Goal: Find specific page/section: Find specific page/section

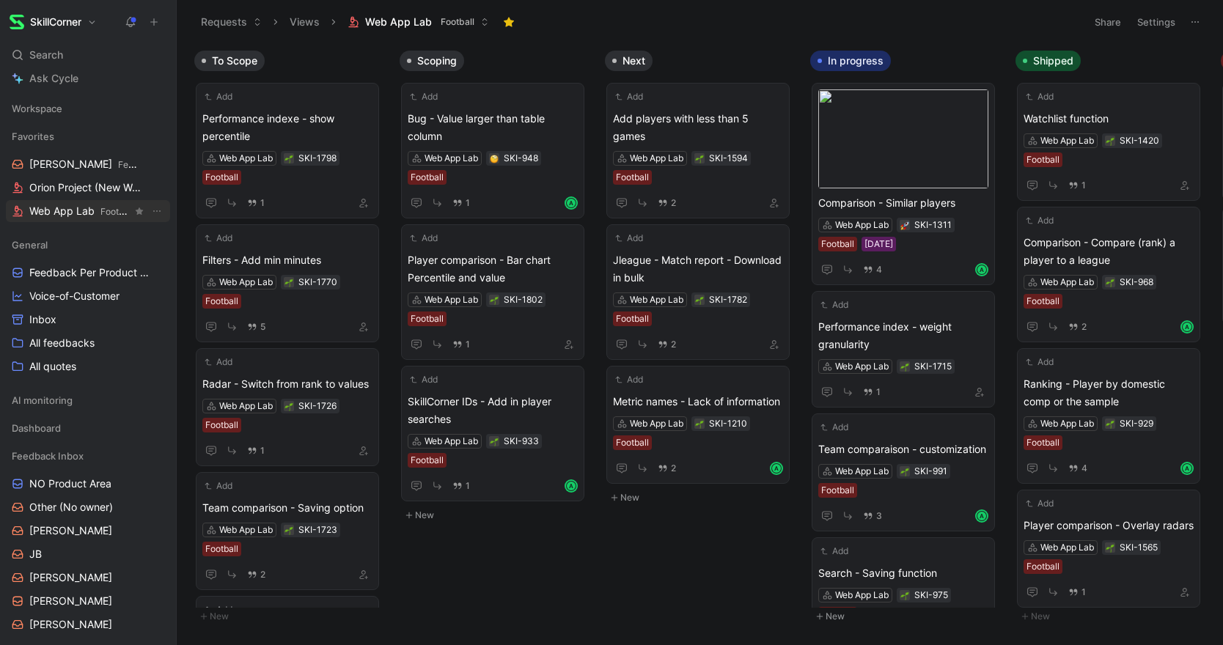
click at [72, 214] on span "Web App Lab Football" at bounding box center [80, 211] width 103 height 15
click at [71, 189] on span "Orion Project (New Web App) Football" at bounding box center [80, 187] width 103 height 15
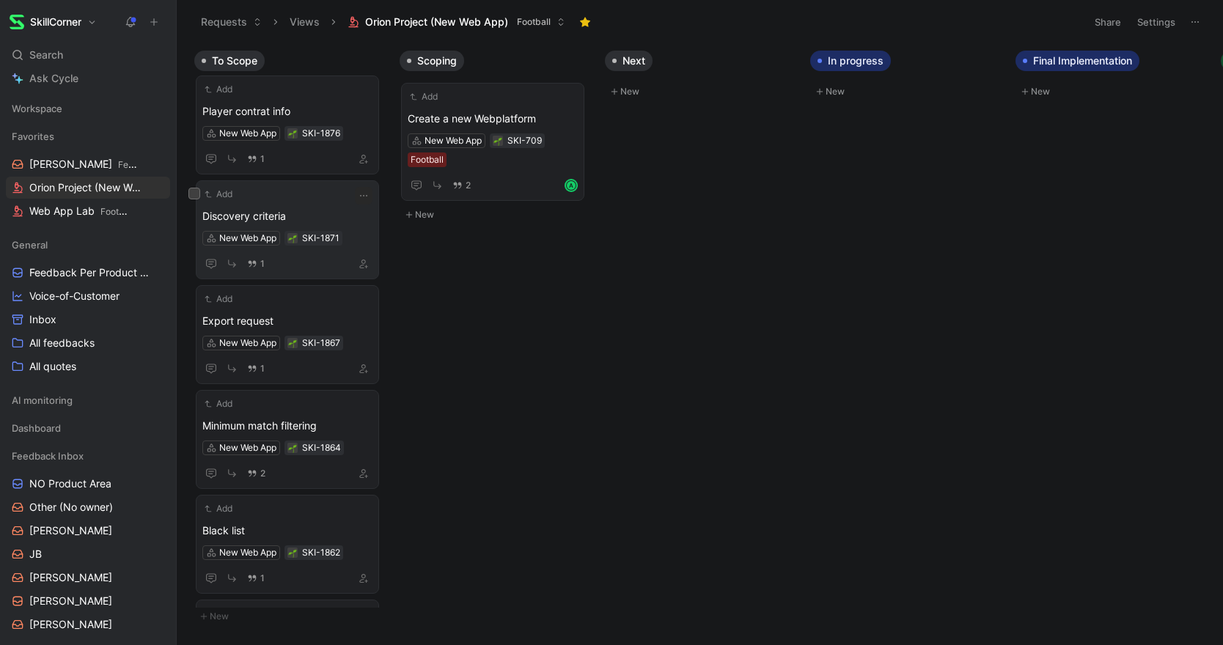
scroll to position [323, 0]
click at [312, 200] on div "Add Discovery criteria New Web App SKI-1871 1" at bounding box center [287, 228] width 170 height 86
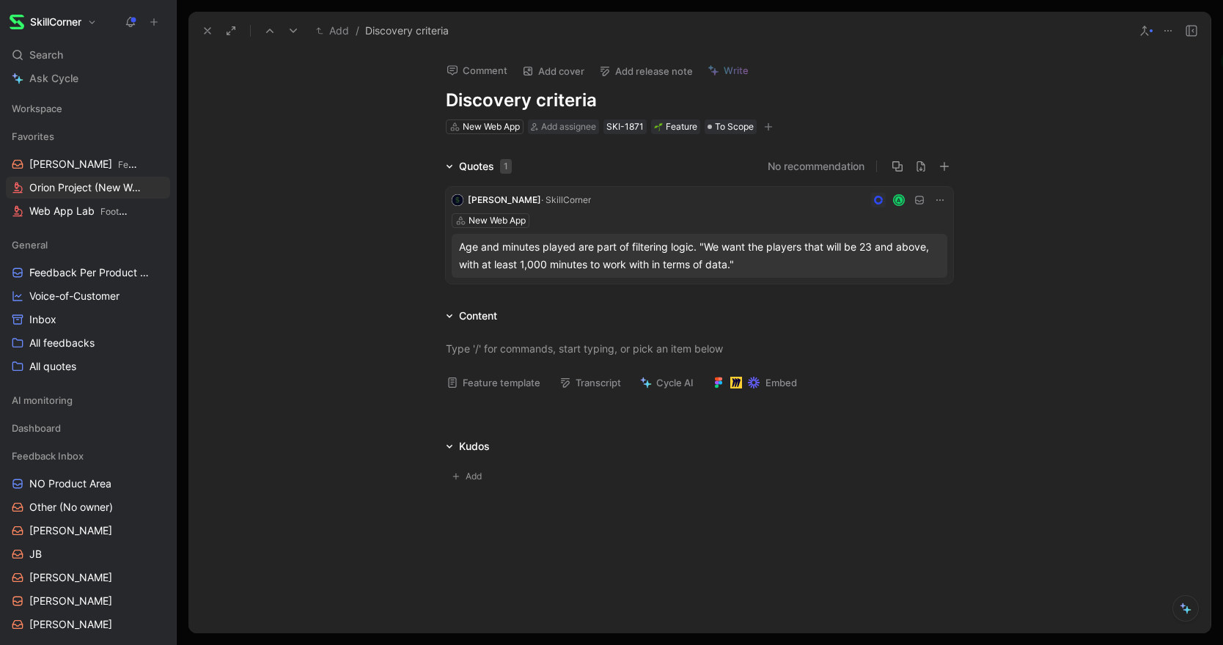
click at [205, 22] on button at bounding box center [207, 31] width 21 height 21
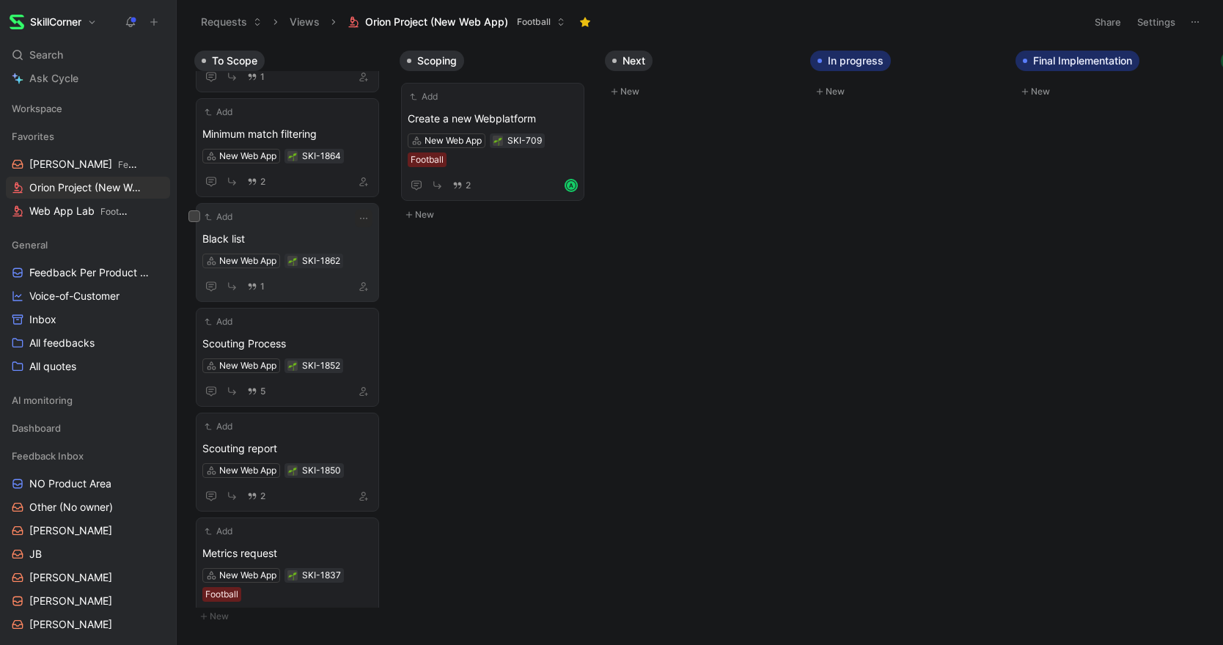
scroll to position [630, 0]
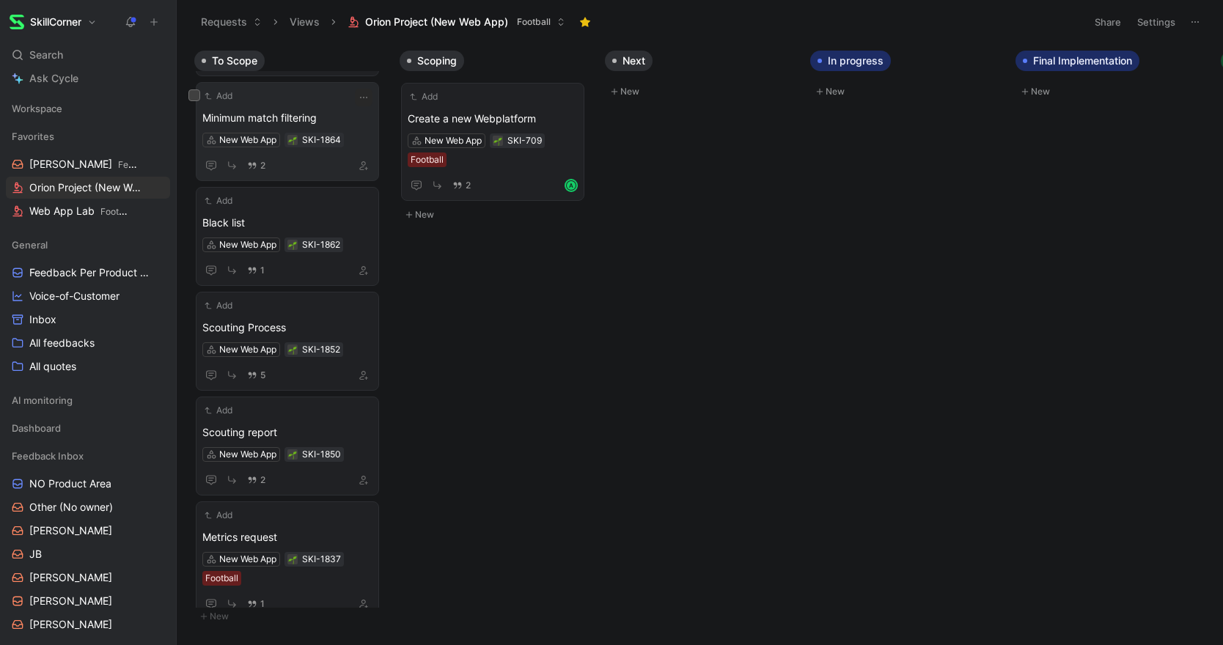
click at [317, 103] on div "Add" at bounding box center [277, 96] width 151 height 15
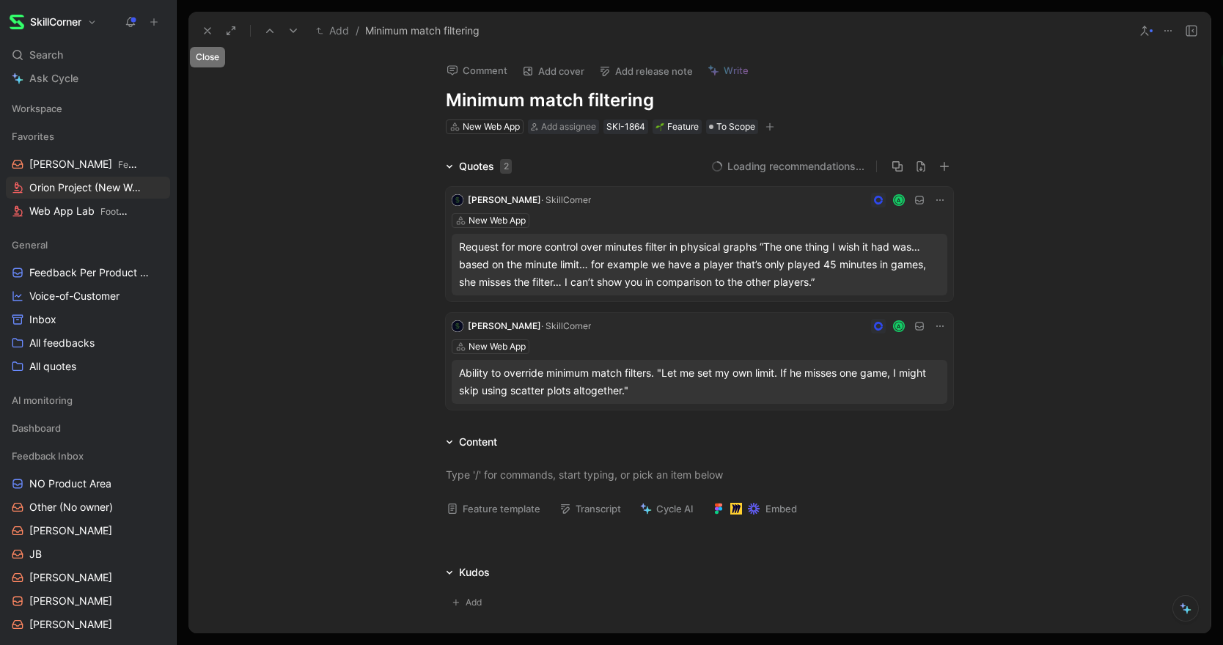
click at [200, 33] on button at bounding box center [207, 31] width 21 height 21
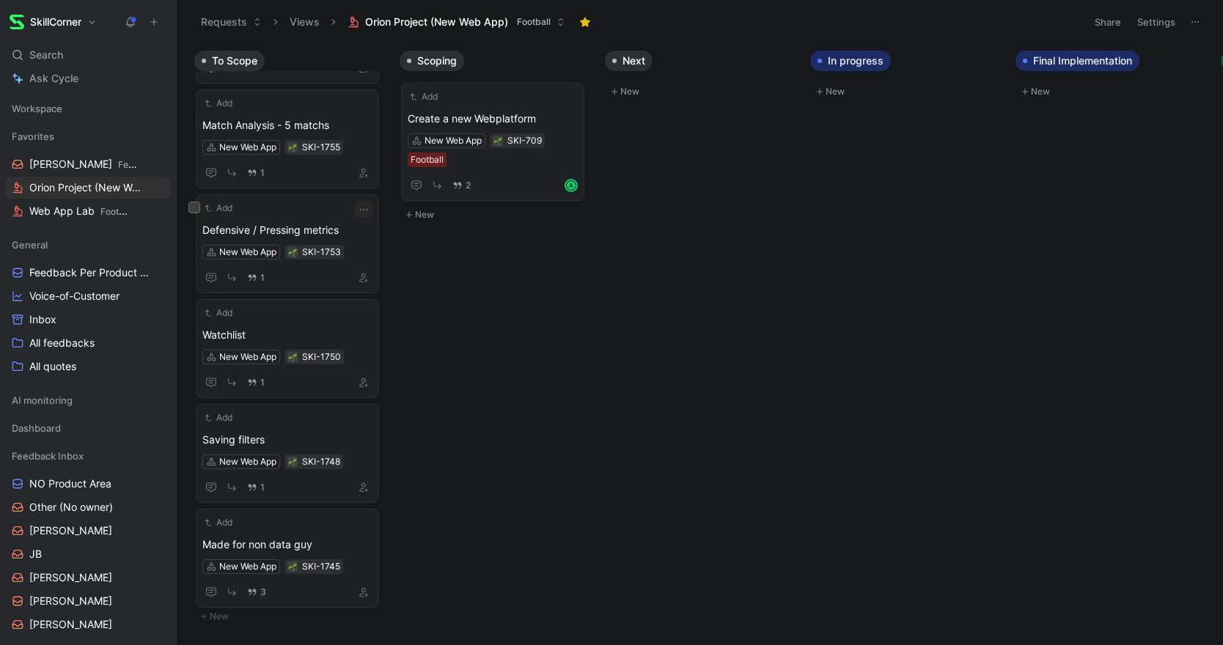
scroll to position [2394, 0]
click at [306, 166] on div "1" at bounding box center [287, 171] width 170 height 18
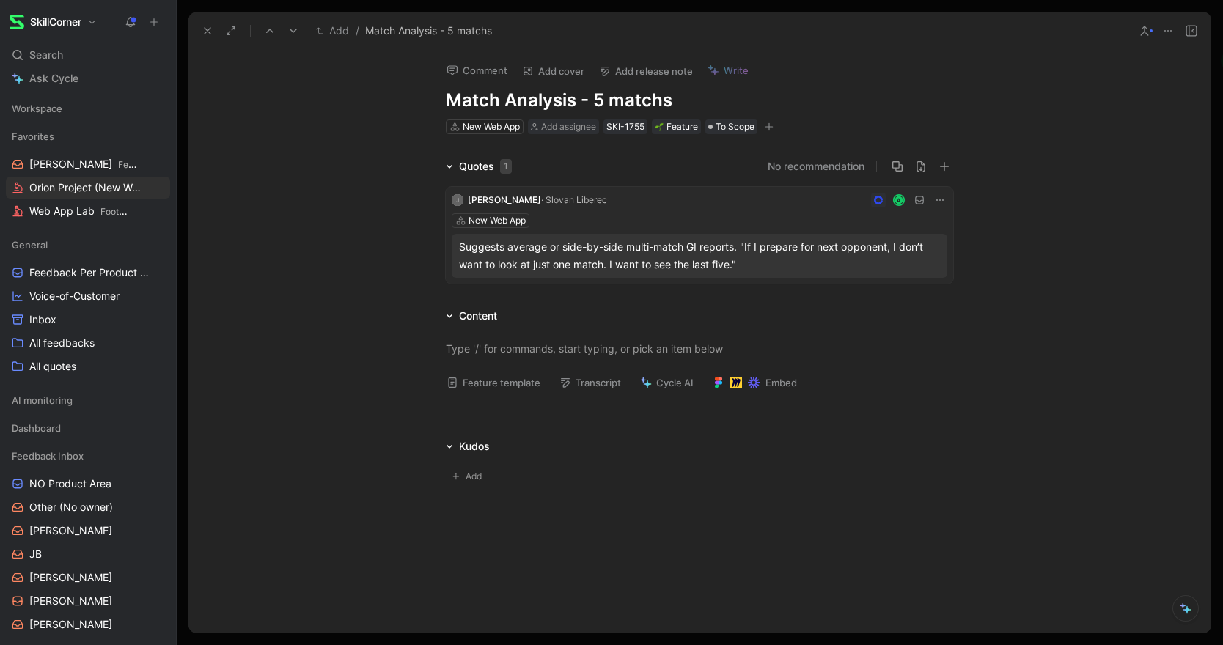
click at [206, 22] on button at bounding box center [207, 31] width 21 height 21
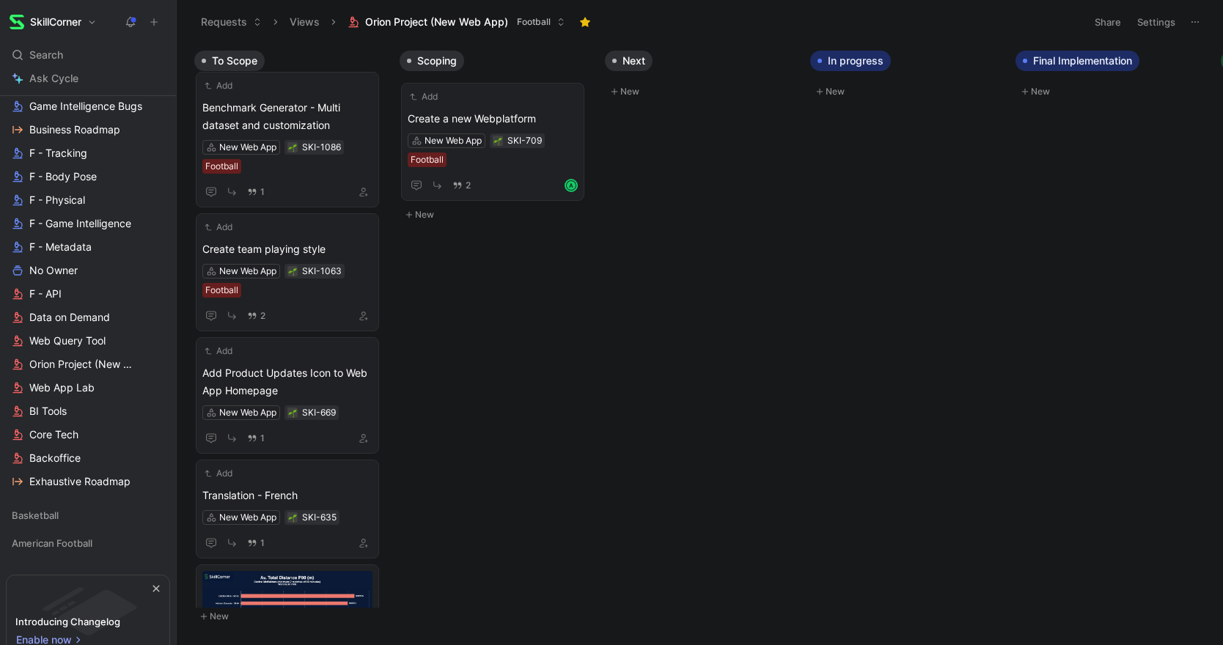
scroll to position [636, 0]
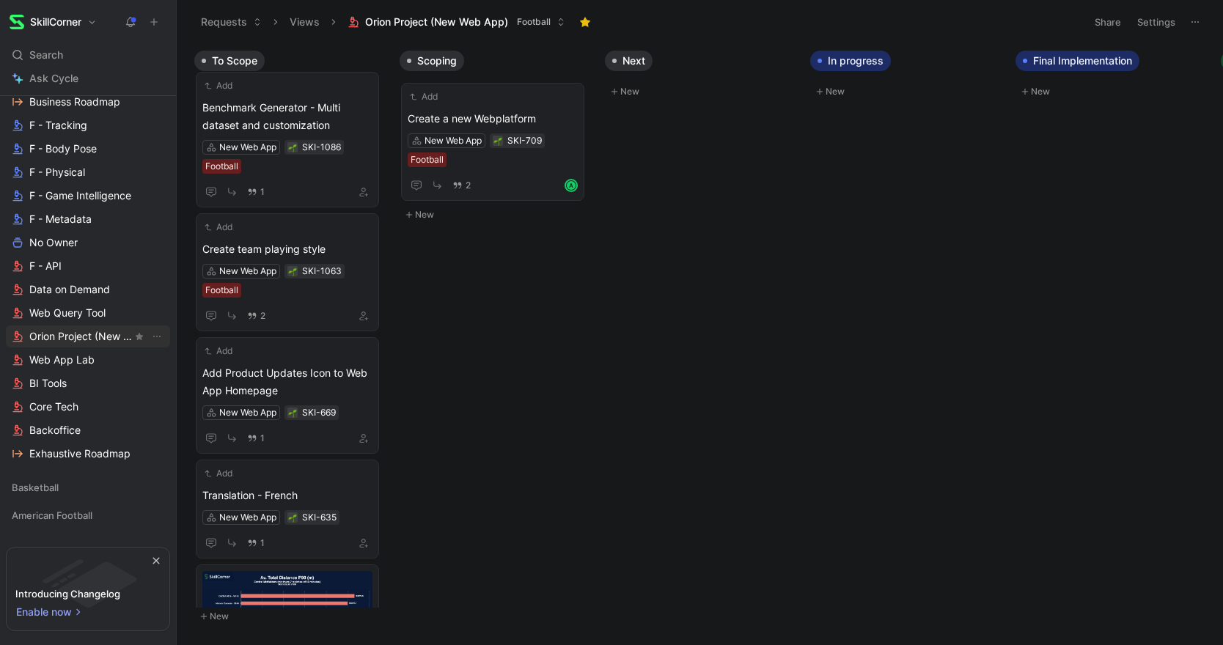
click at [70, 343] on span "Orion Project (New Web App)" at bounding box center [80, 336] width 103 height 15
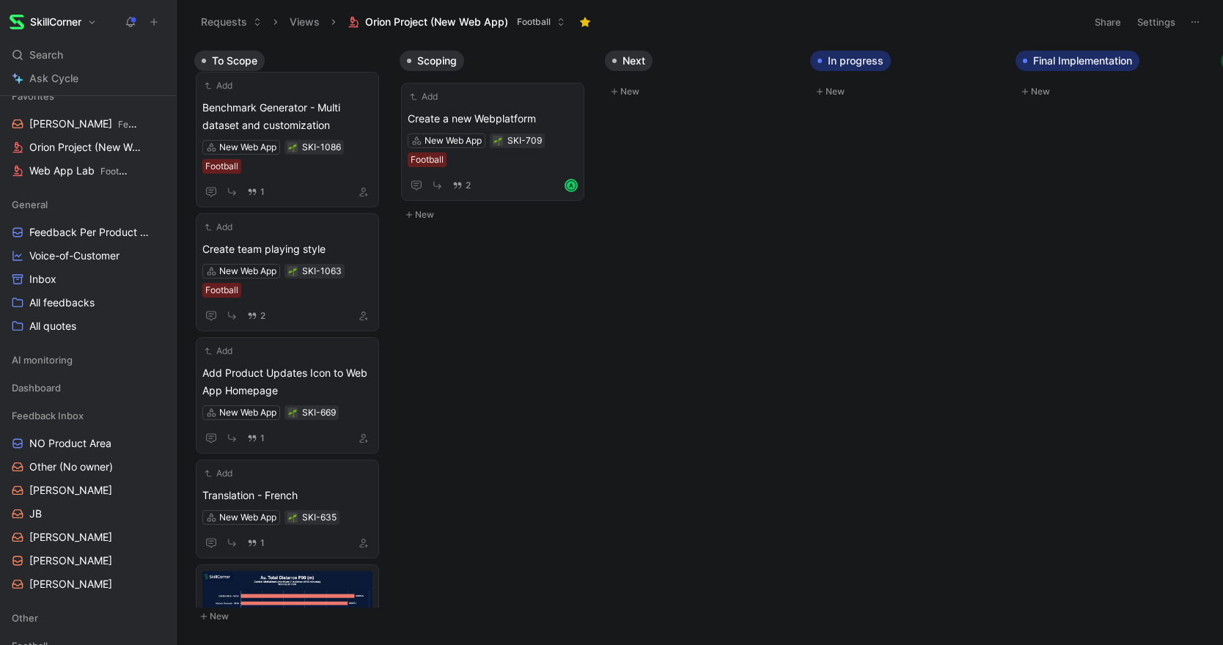
scroll to position [0, 0]
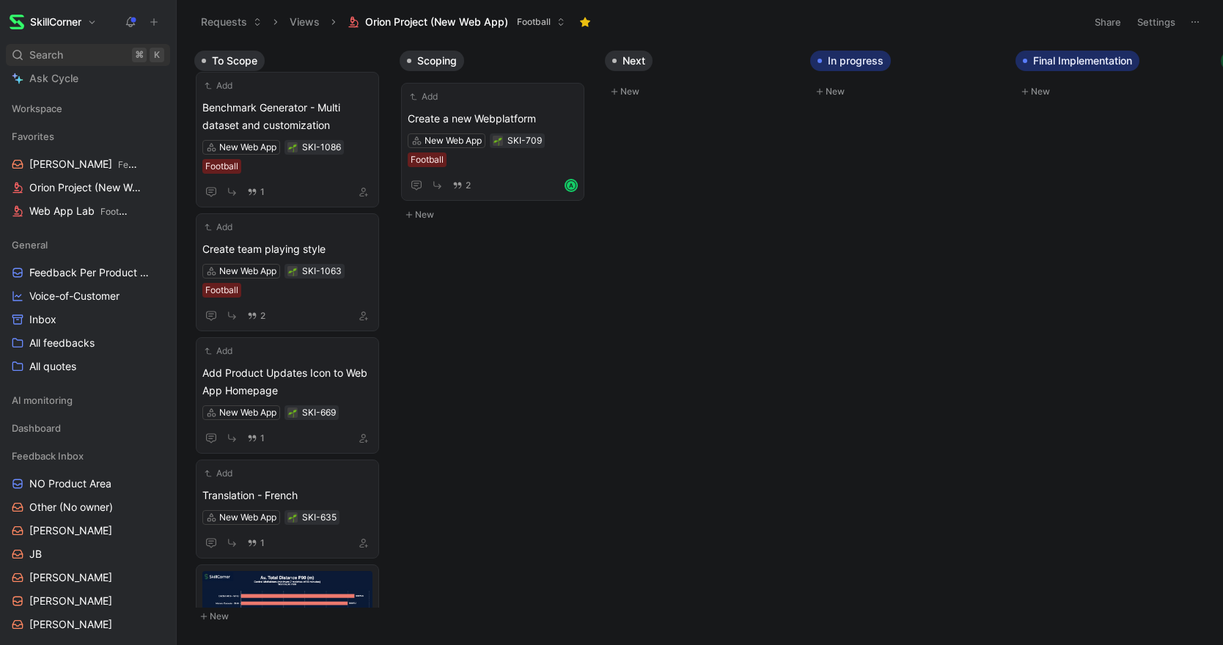
click at [68, 56] on div "Search ⌘ K" at bounding box center [88, 55] width 164 height 22
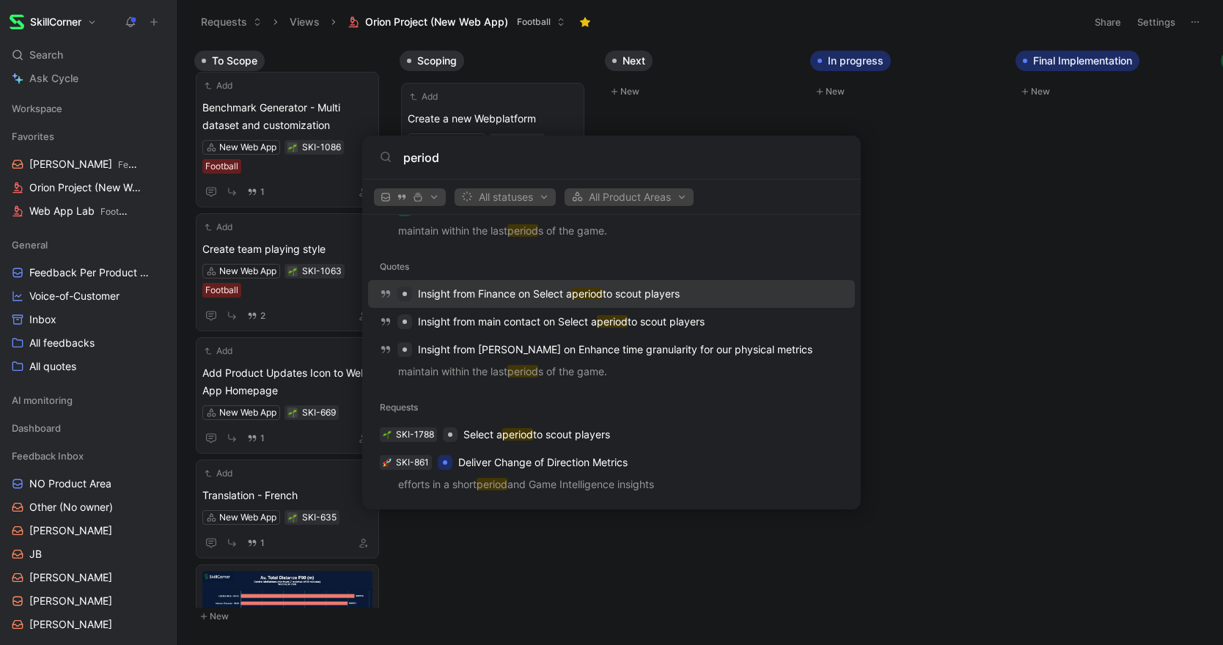
scroll to position [305, 0]
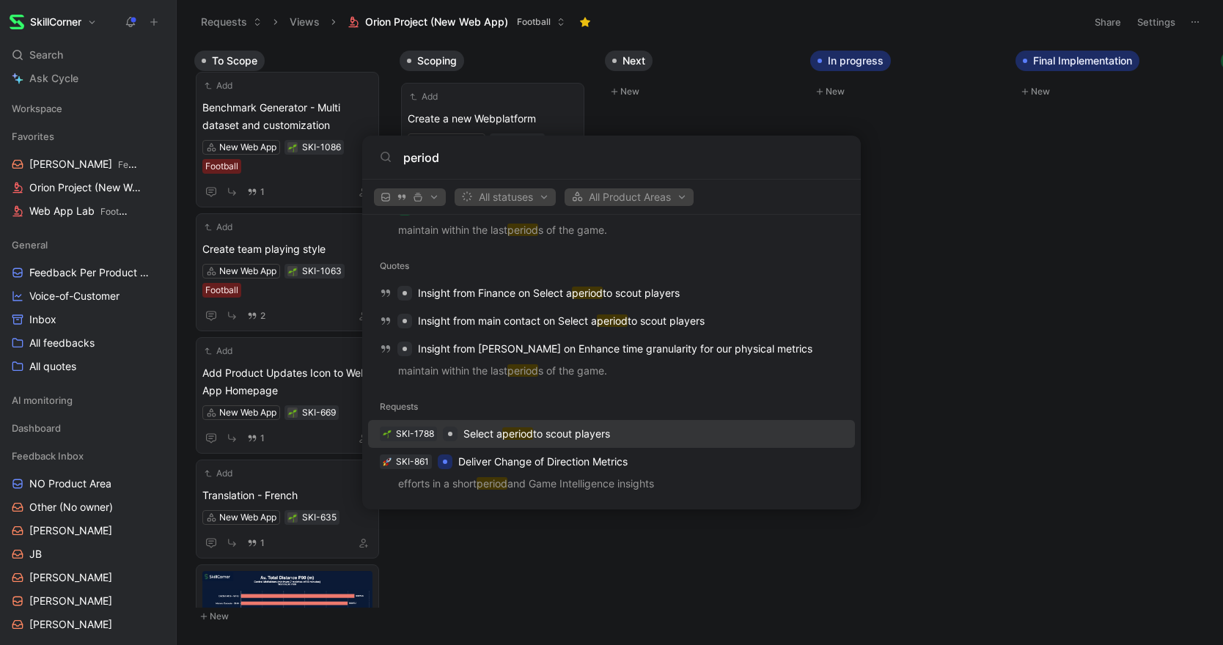
type input "period"
click at [557, 436] on p "Select a period to scout players" at bounding box center [536, 434] width 147 height 18
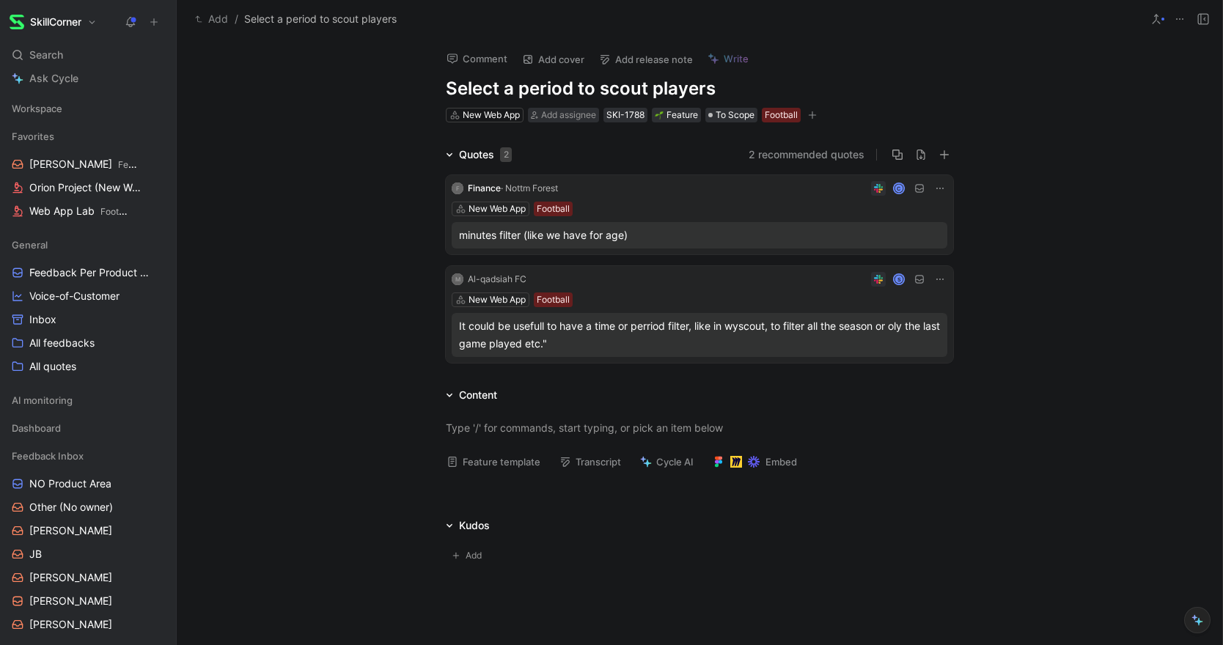
click at [343, 270] on div "Quotes 2 2 recommended quotes F Finance · Nottm Forest C New Web App Football m…" at bounding box center [699, 257] width 1045 height 223
